Goal: Check status

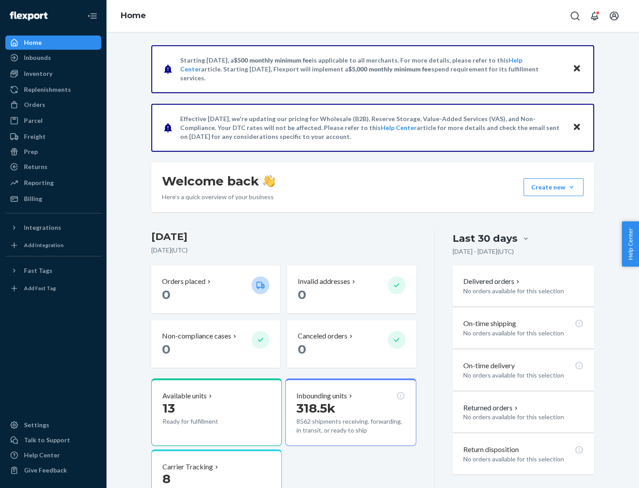
click at [572, 187] on button "Create new Create new inbound Create new order Create new product" at bounding box center [554, 187] width 60 height 18
click at [37, 58] on div "Inbounds" at bounding box center [37, 57] width 27 height 9
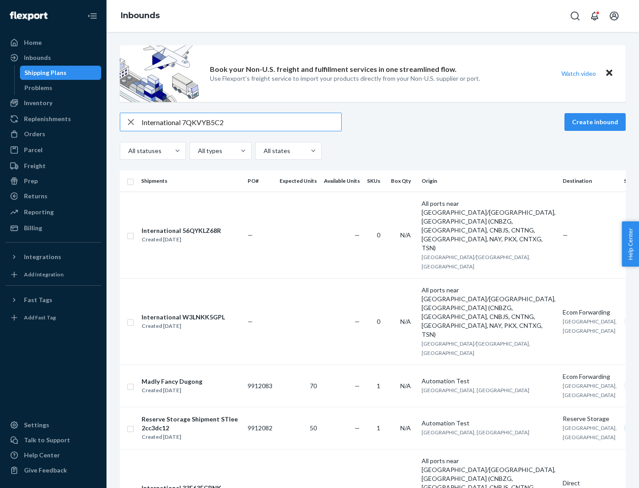
type input "International 7QKVYB5C29"
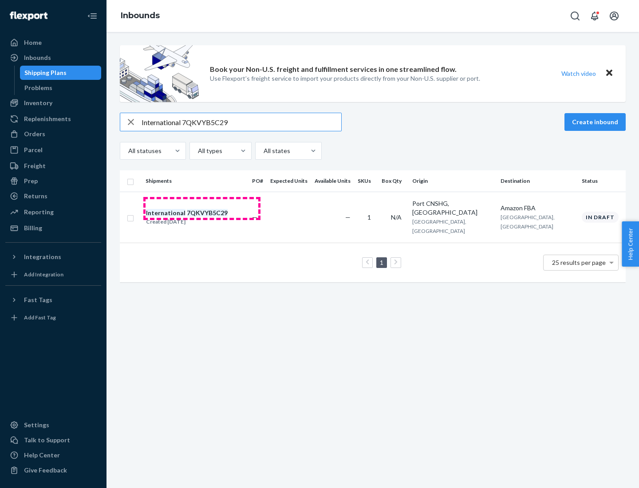
click at [202, 218] on div "Created [DATE]" at bounding box center [187, 222] width 82 height 9
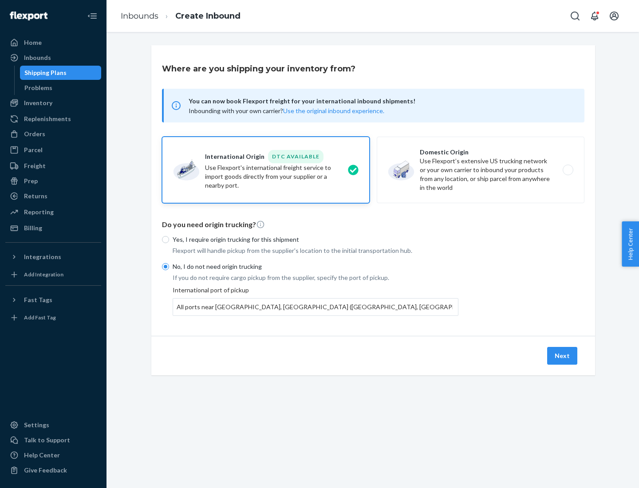
click at [563, 356] on button "Next" at bounding box center [562, 356] width 30 height 18
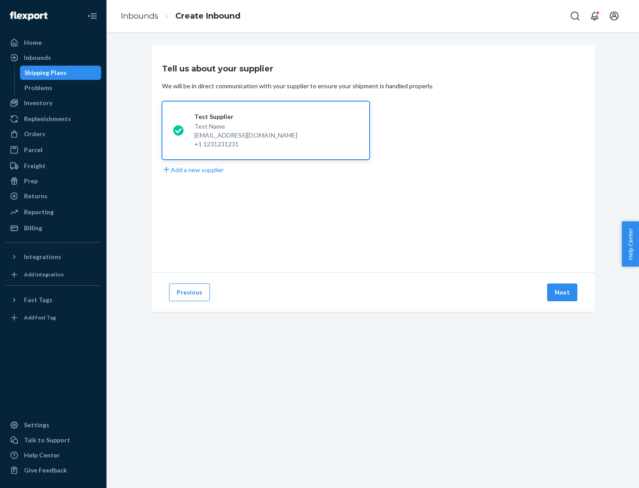
click at [563, 293] on button "Next" at bounding box center [562, 293] width 30 height 18
